Goal: Find specific page/section

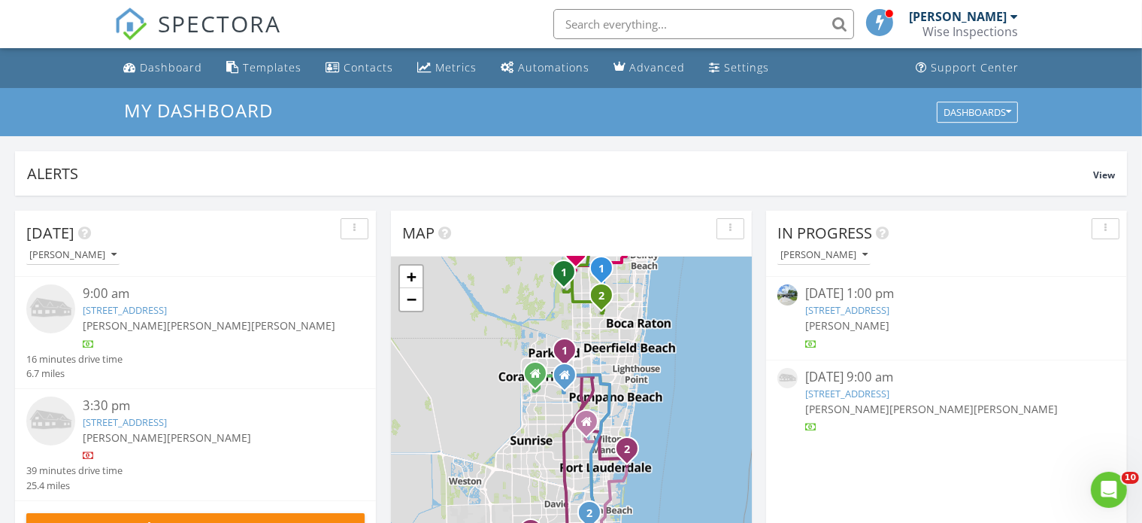
click at [139, 311] on link "[STREET_ADDRESS]" at bounding box center [125, 310] width 84 height 14
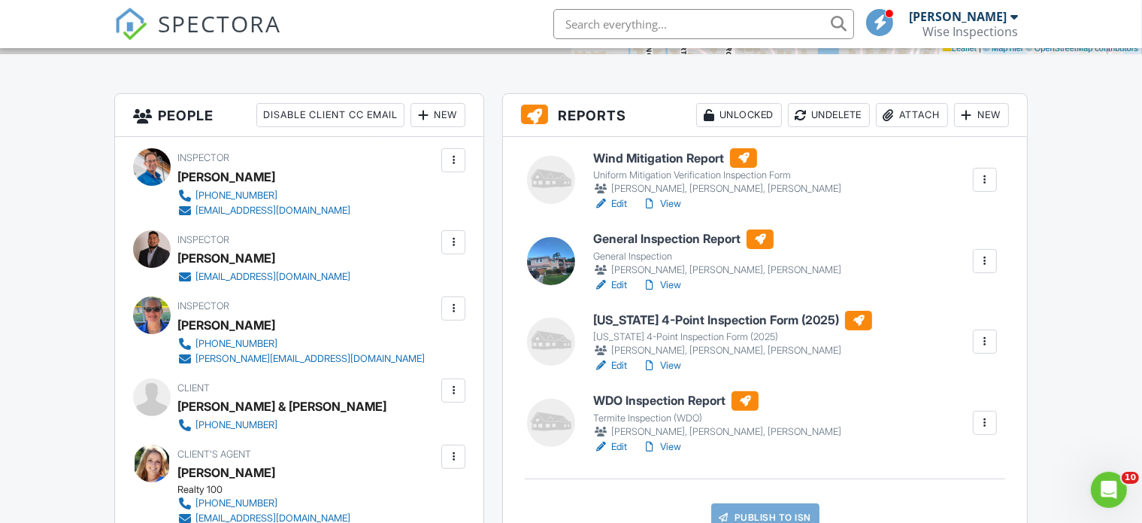
scroll to position [349, 0]
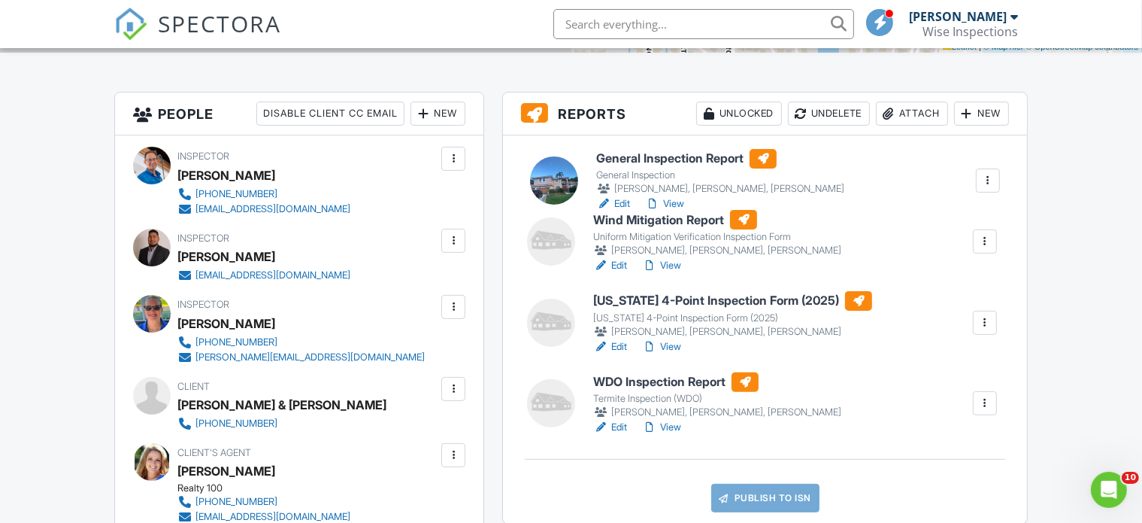
drag, startPoint x: 611, startPoint y: 238, endPoint x: 613, endPoint y: 158, distance: 79.8
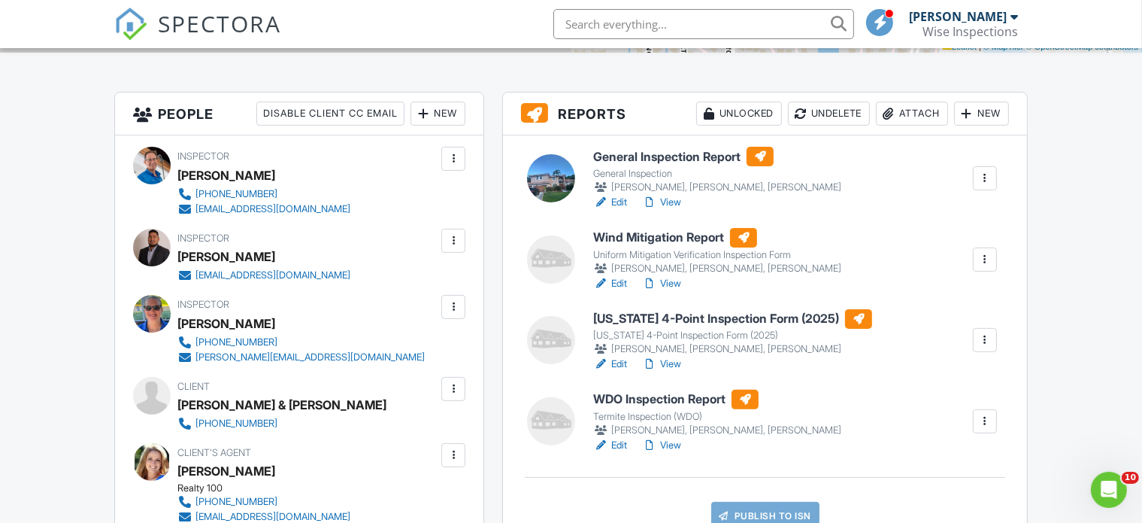
click at [668, 201] on link "View" at bounding box center [661, 202] width 39 height 15
